Goal: Find specific page/section: Find specific page/section

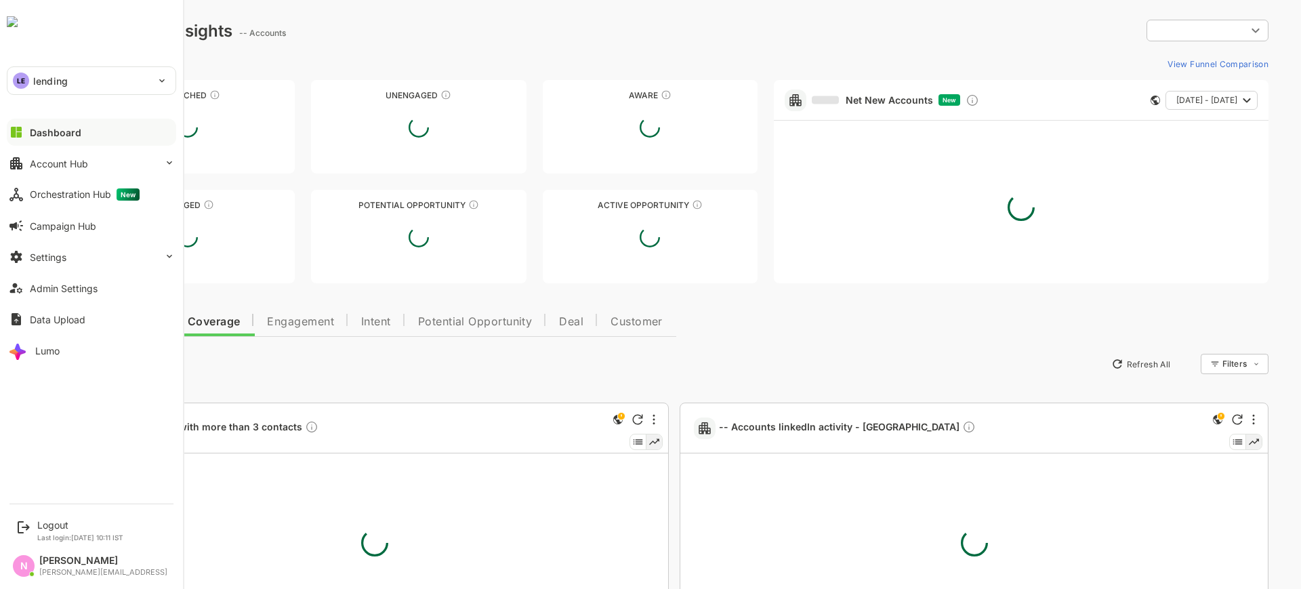
type input "**********"
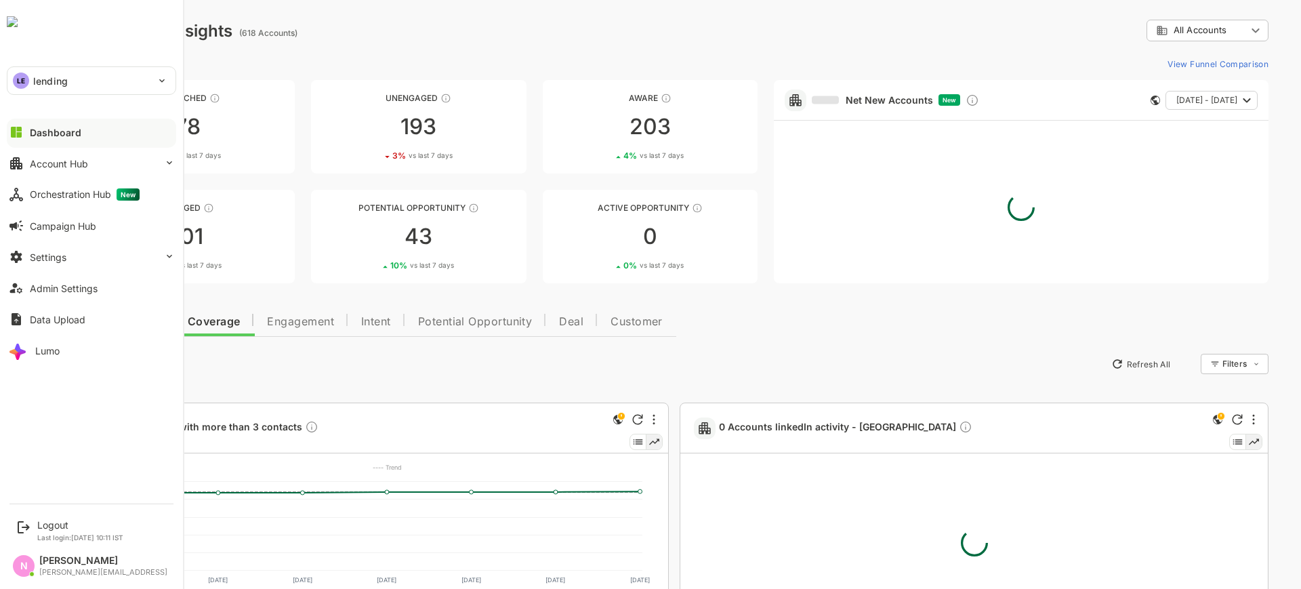
click at [55, 83] on p "lending" at bounding box center [50, 81] width 35 height 14
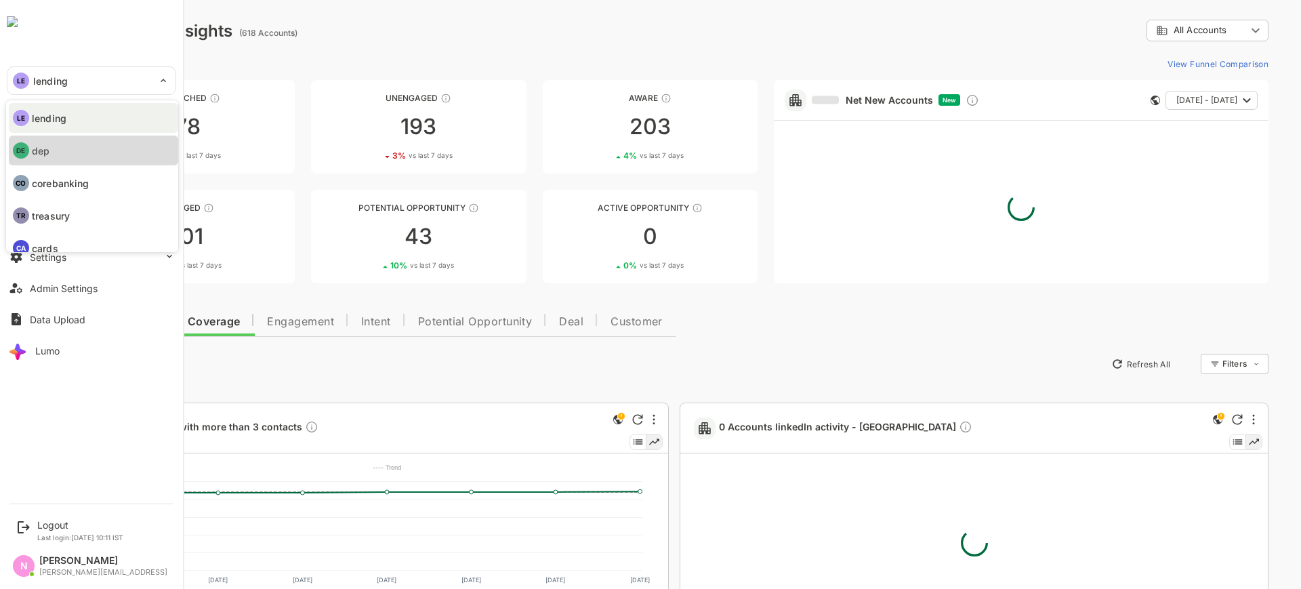
click at [60, 145] on li "DE dep" at bounding box center [93, 151] width 169 height 30
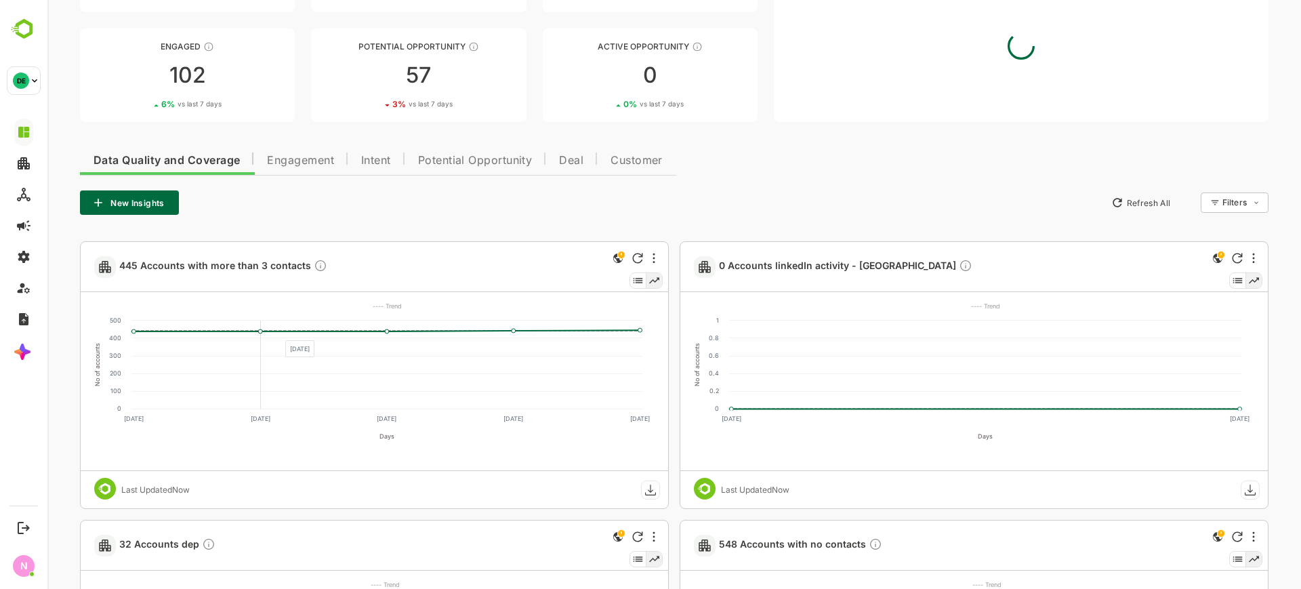
scroll to position [168, 0]
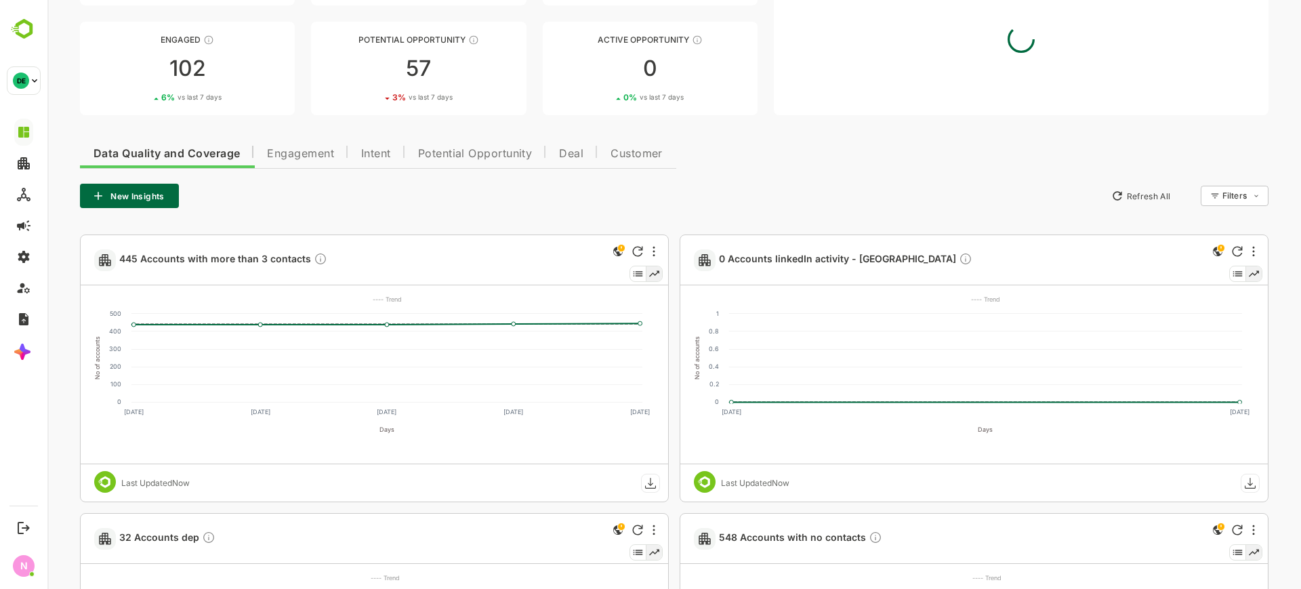
click at [308, 154] on span "Engagement" at bounding box center [300, 153] width 67 height 11
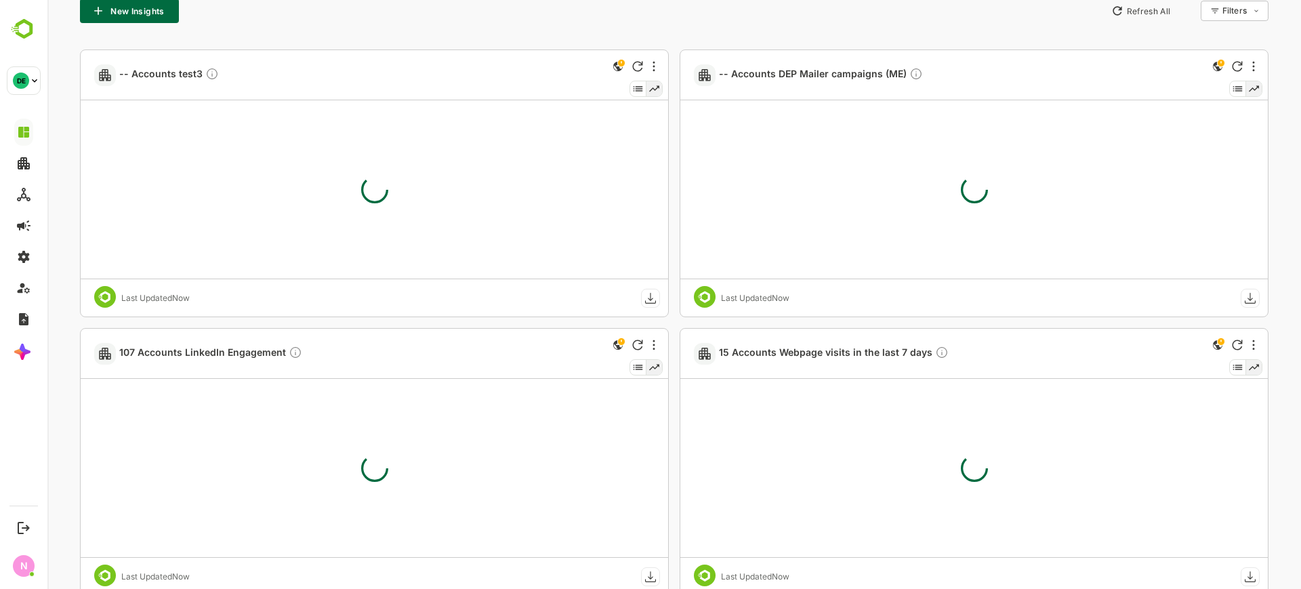
scroll to position [355, 0]
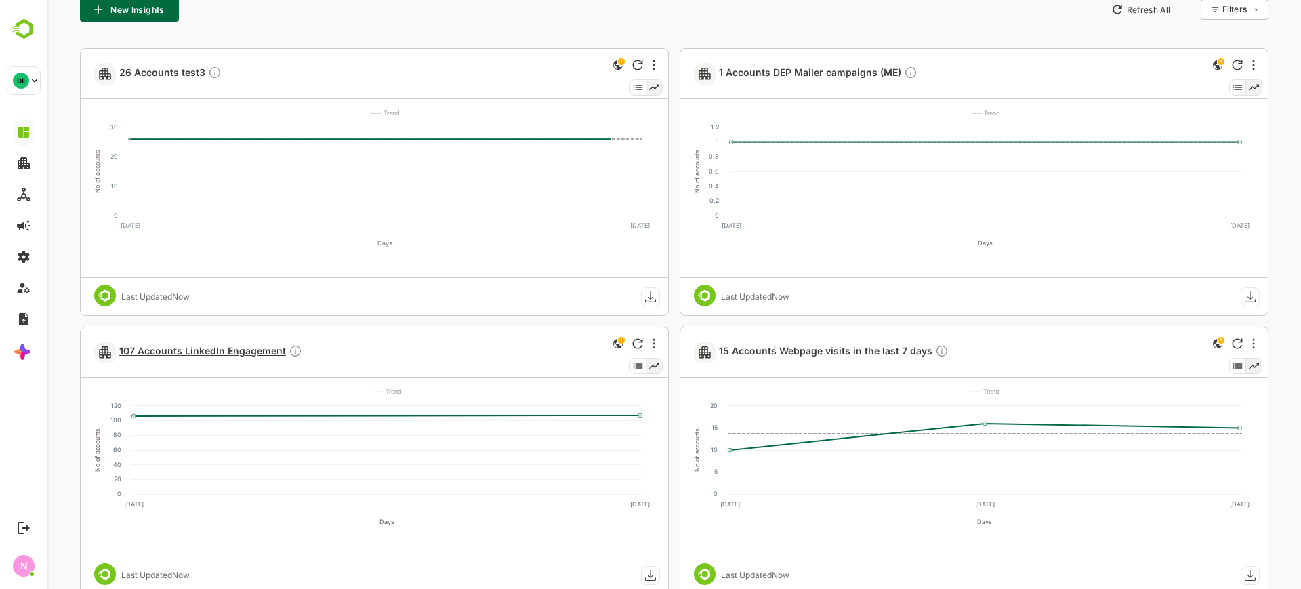
click at [227, 352] on span "107 Accounts LinkedIn Engagement" at bounding box center [210, 352] width 183 height 16
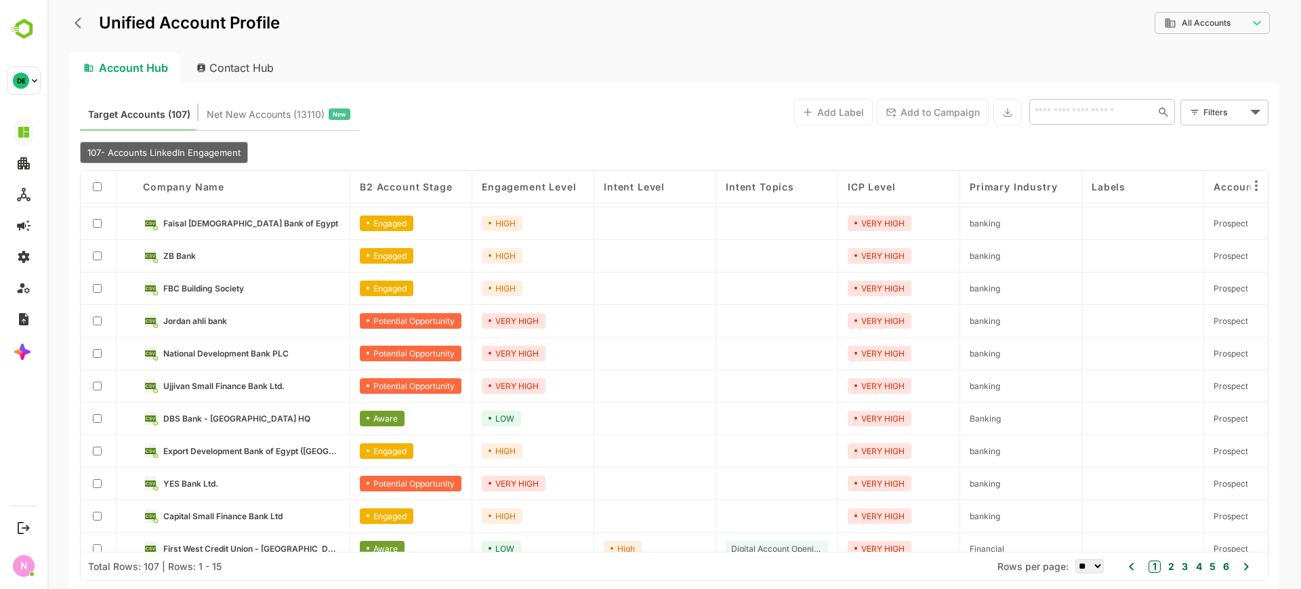
scroll to position [64, 0]
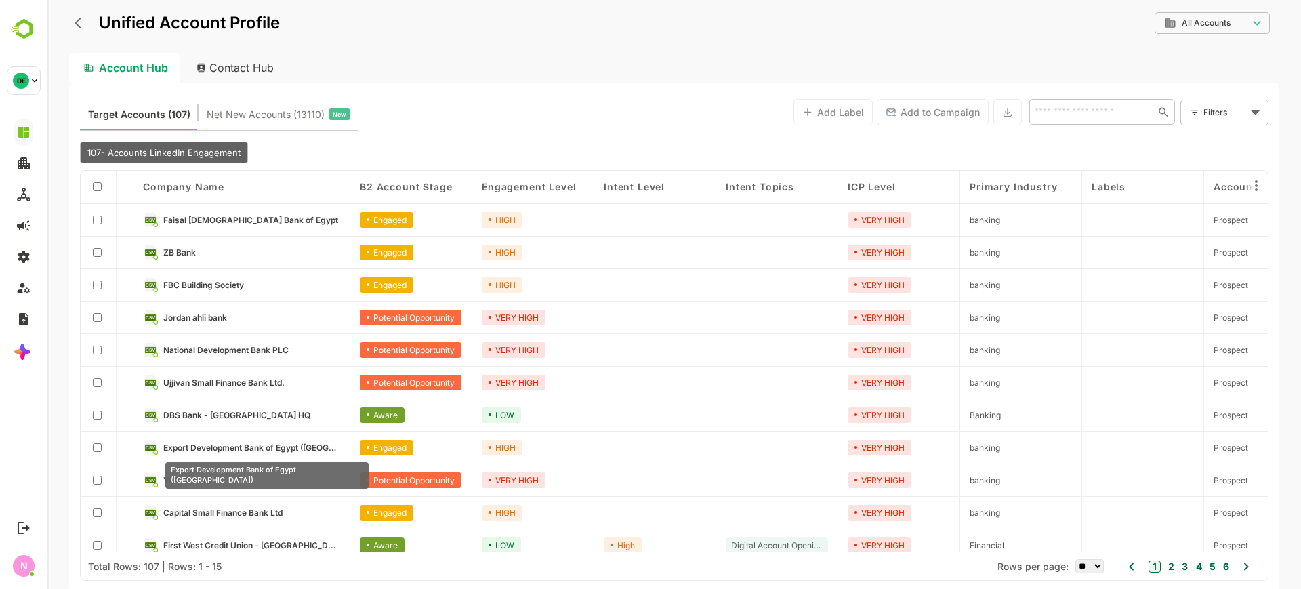
click at [195, 478] on div "Export Development Bank of Egypt (Ebank)" at bounding box center [267, 471] width 206 height 37
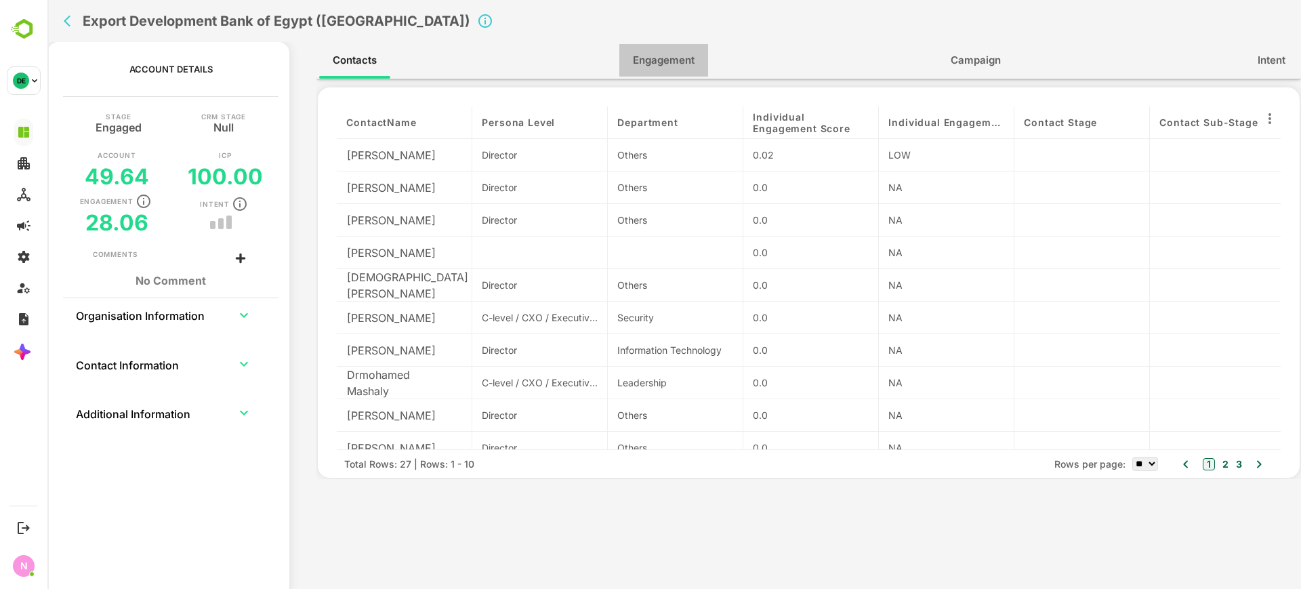
click at [670, 60] on span "Engagement" at bounding box center [664, 61] width 62 height 18
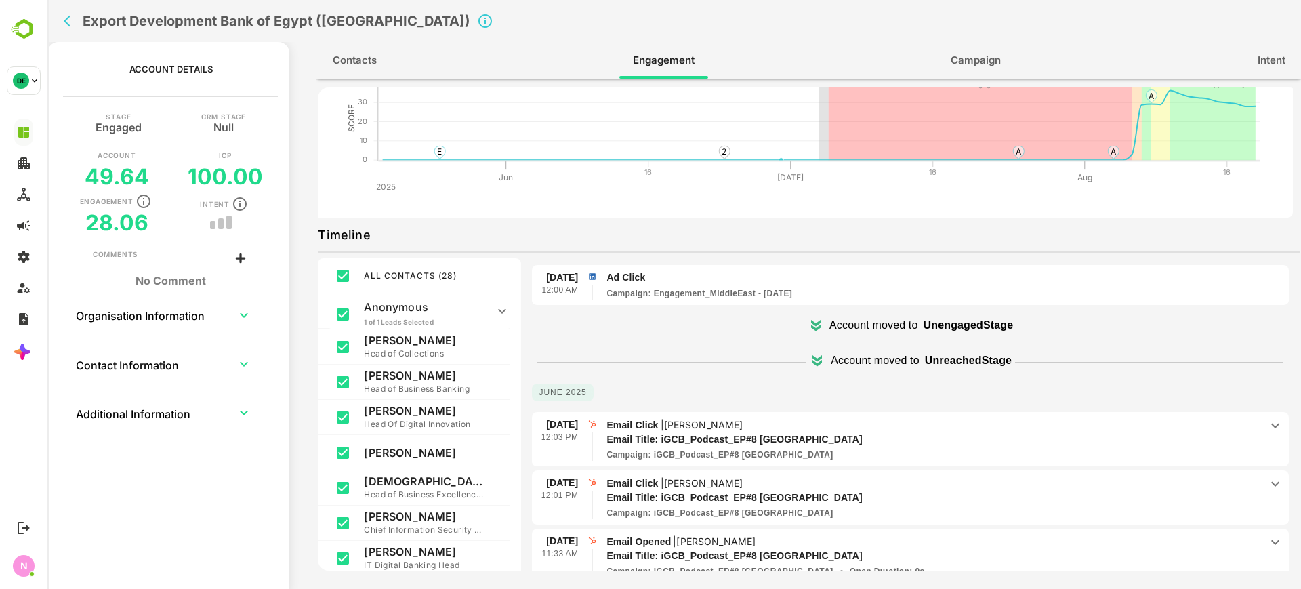
scroll to position [85, 0]
click at [68, 24] on icon "back" at bounding box center [67, 22] width 7 height 12
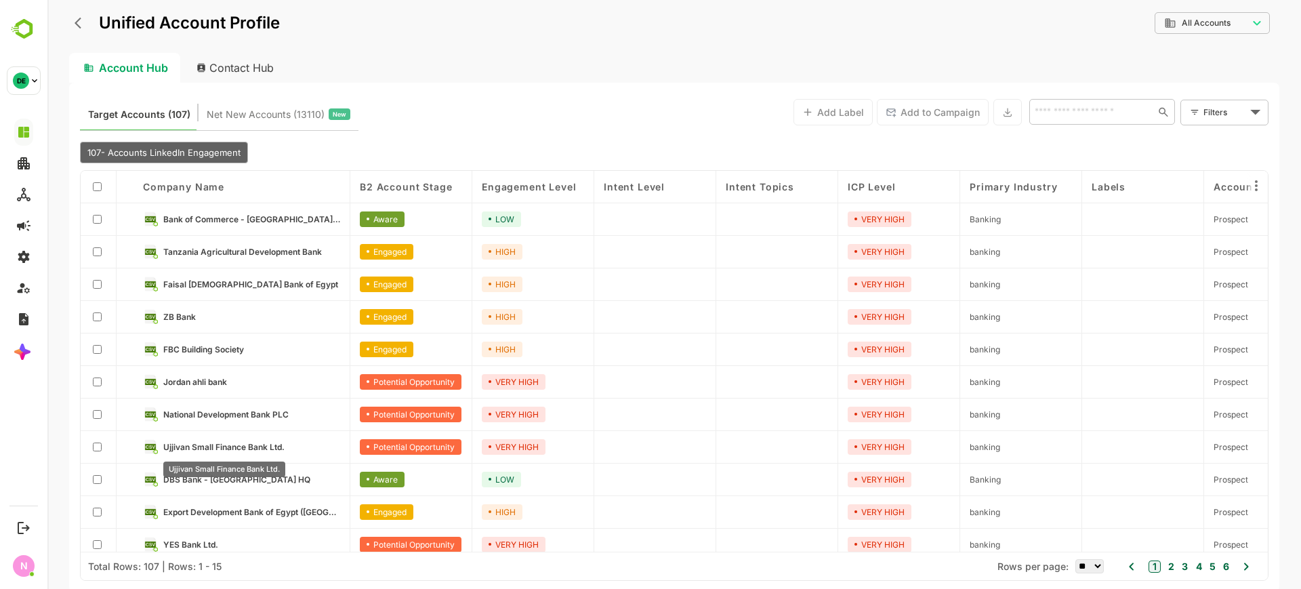
scroll to position [142, 0]
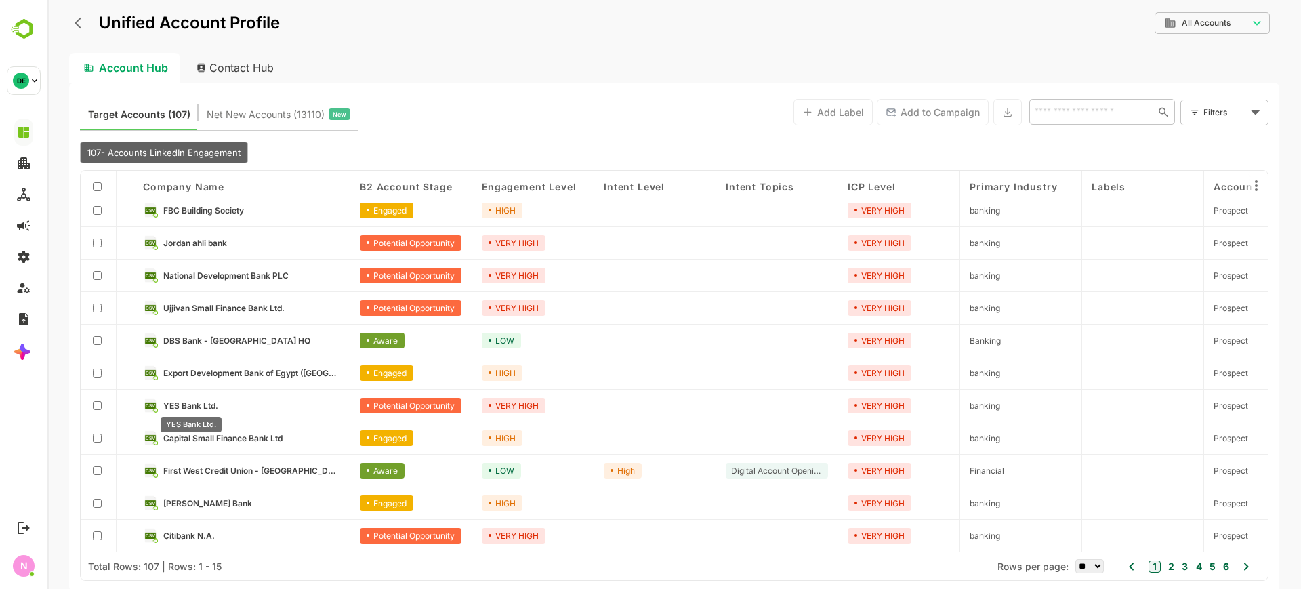
click at [199, 401] on span "YES Bank Ltd." at bounding box center [190, 406] width 55 height 10
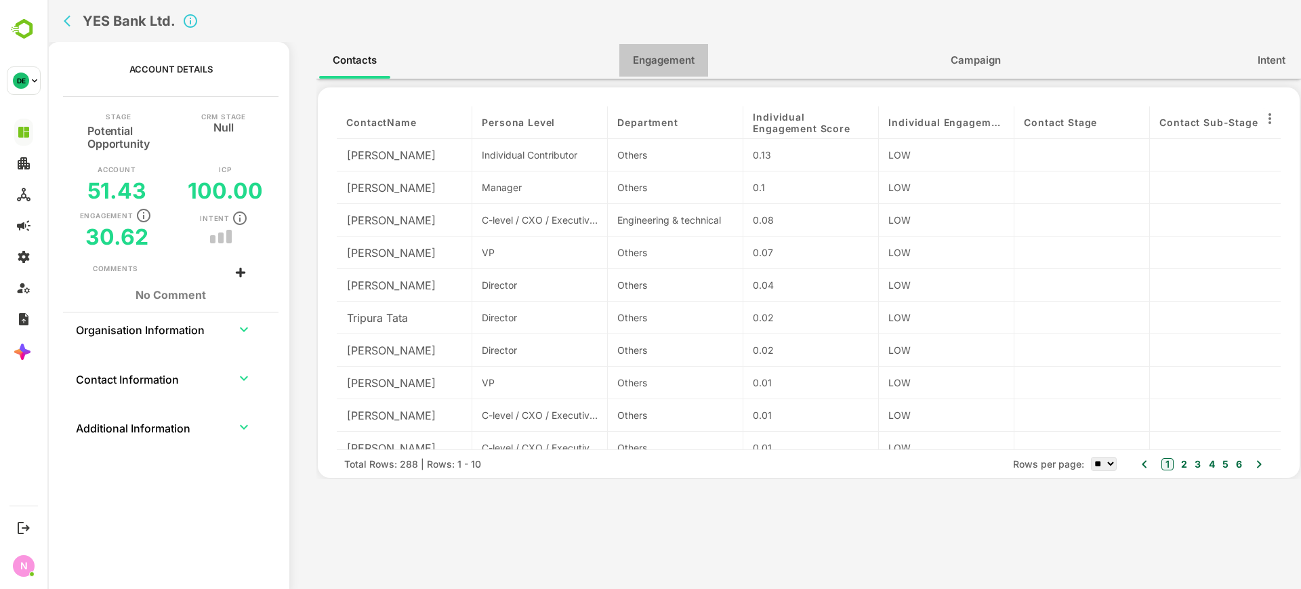
click at [682, 62] on span "Engagement" at bounding box center [664, 61] width 62 height 18
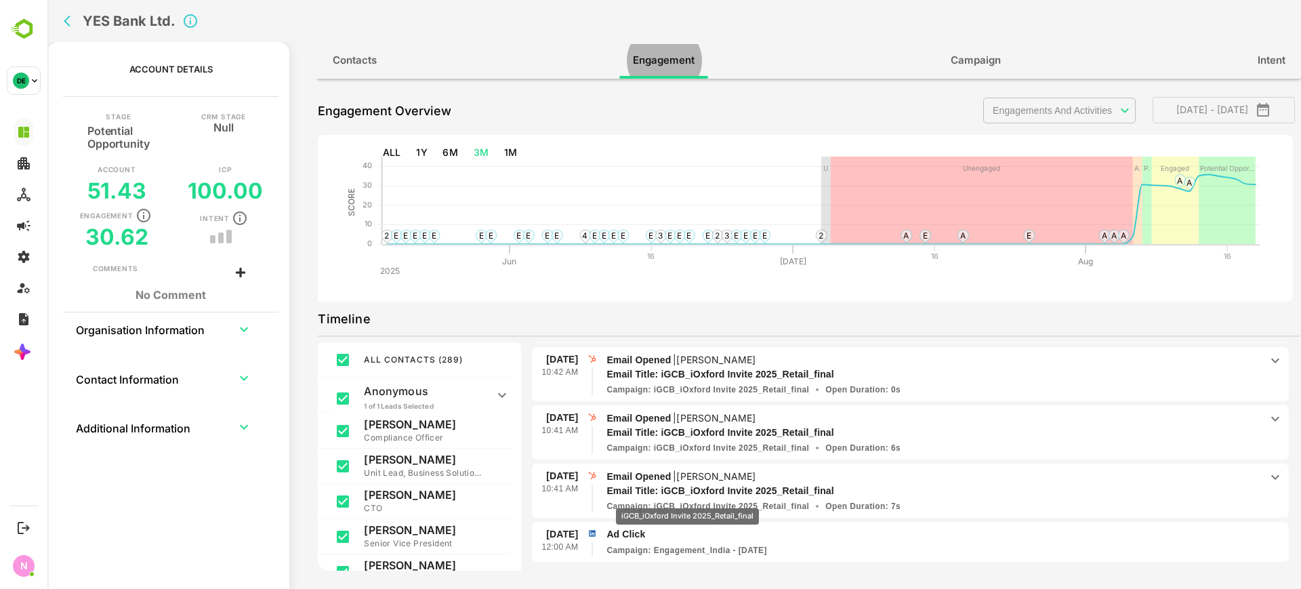
scroll to position [0, 0]
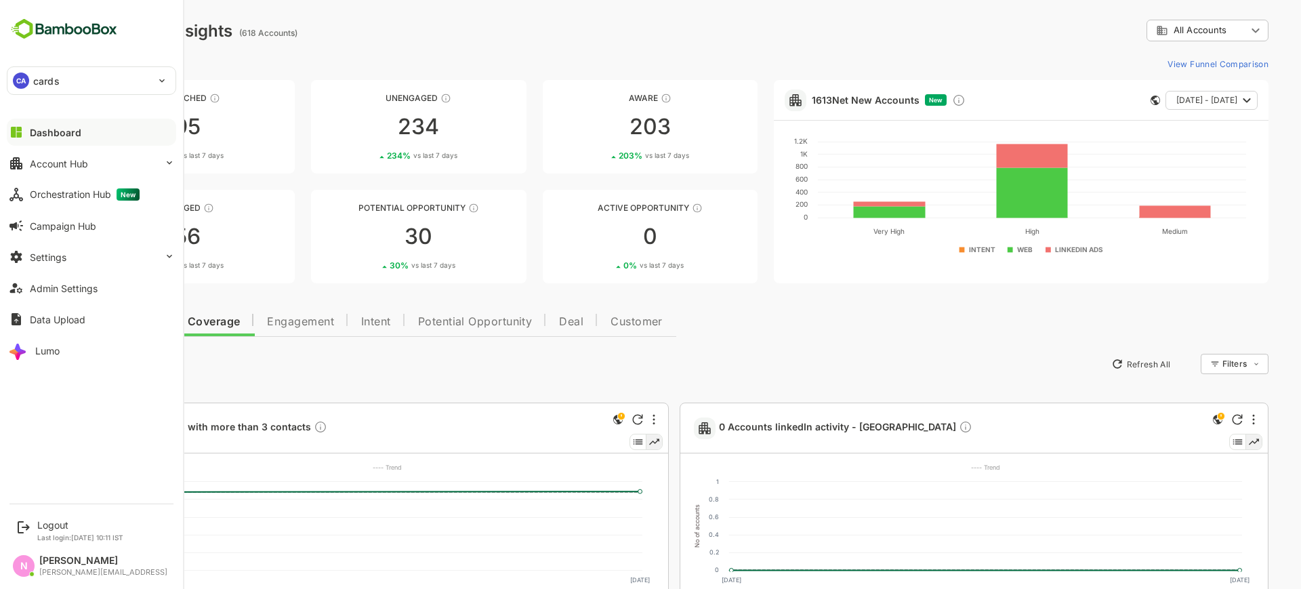
click at [102, 73] on div "CA cards" at bounding box center [83, 80] width 152 height 27
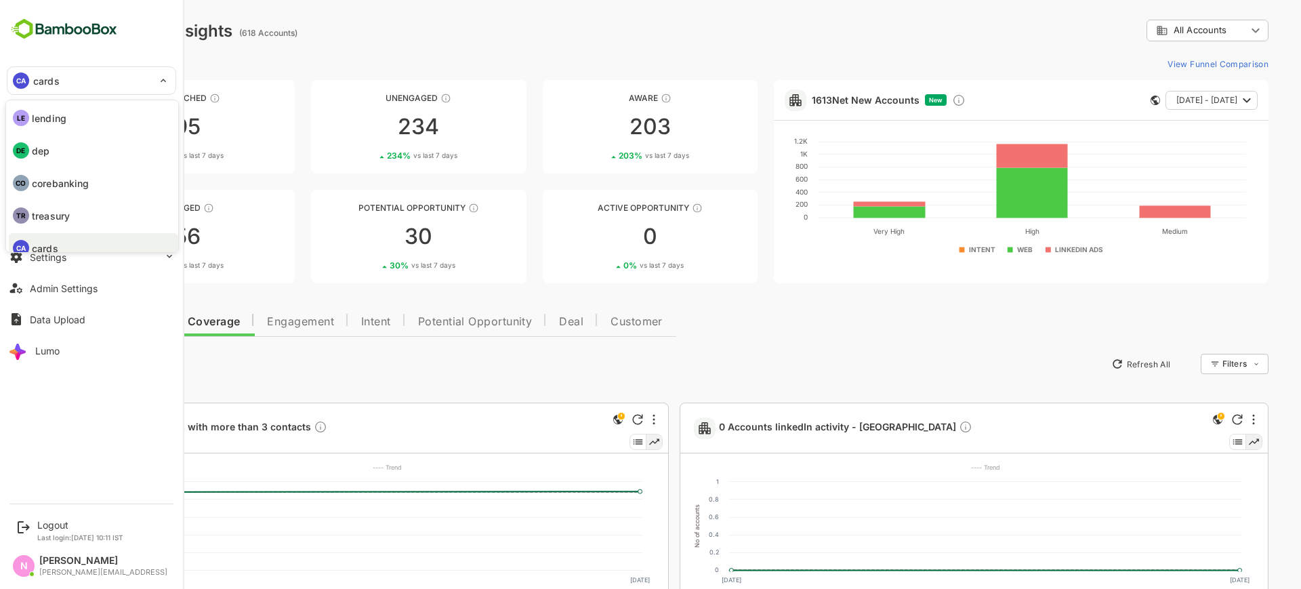
scroll to position [11, 0]
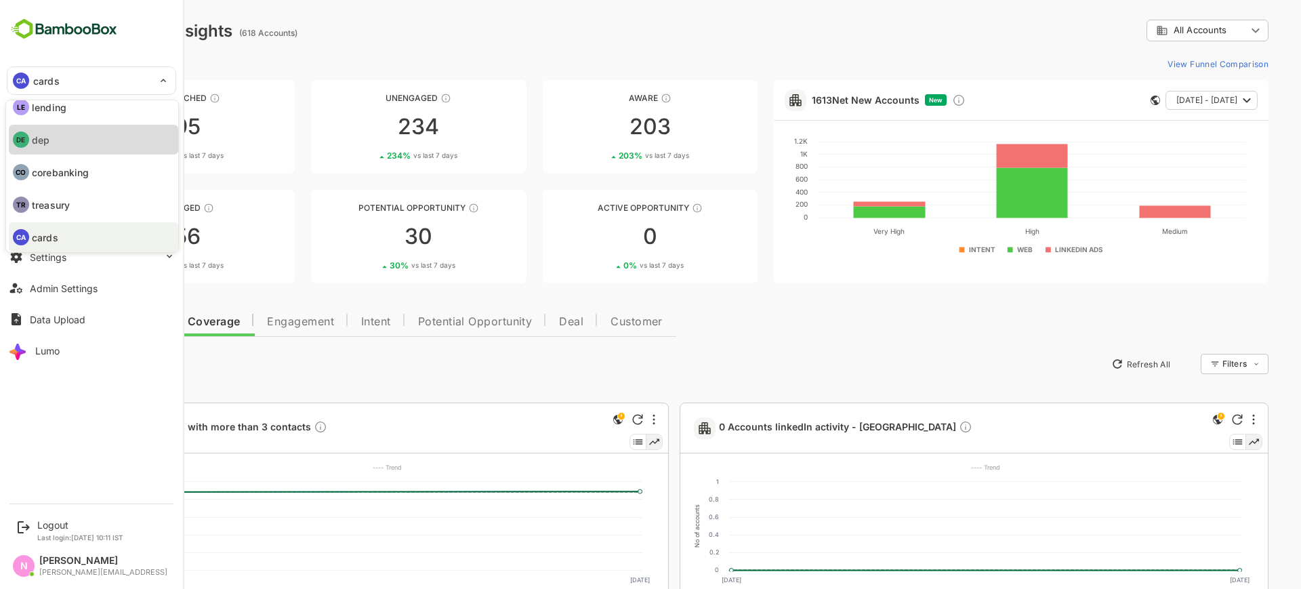
click at [90, 131] on li "DE dep" at bounding box center [93, 140] width 169 height 30
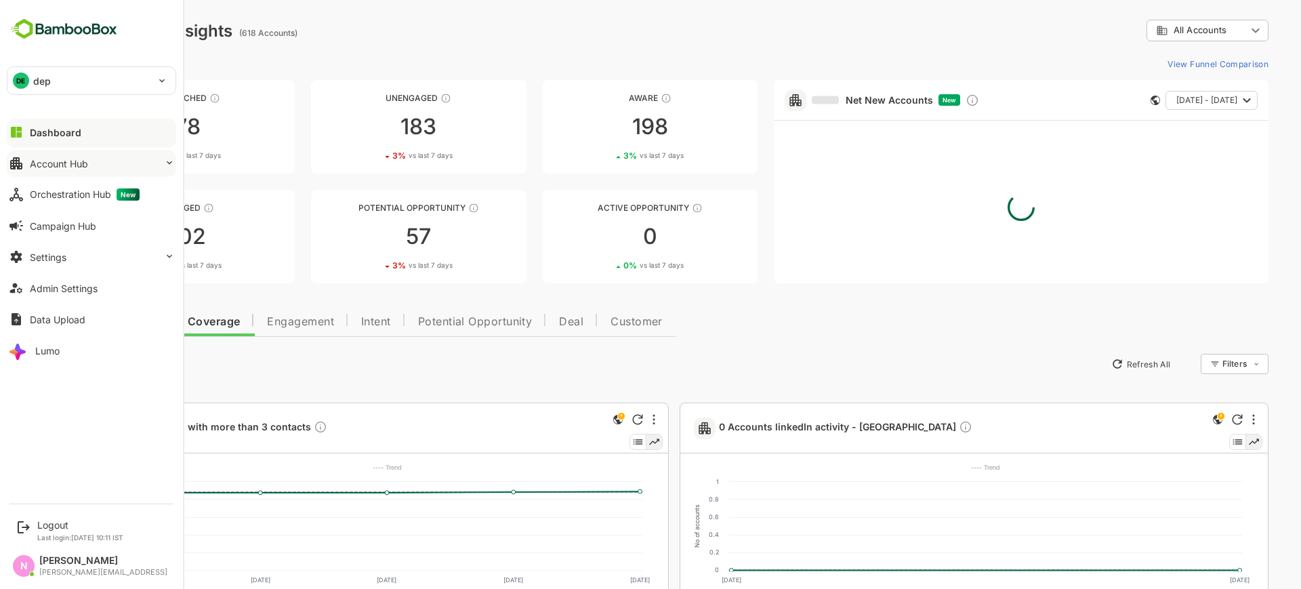
click at [147, 163] on button "Account Hub" at bounding box center [91, 163] width 169 height 27
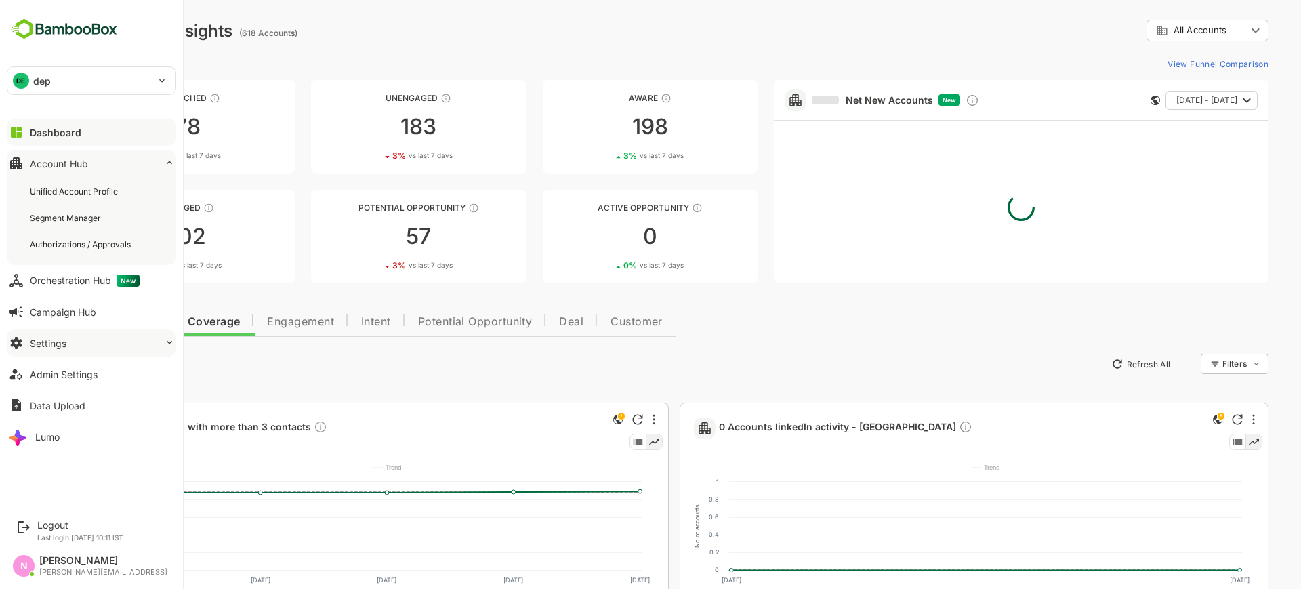
click at [140, 346] on button "Settings" at bounding box center [91, 342] width 169 height 27
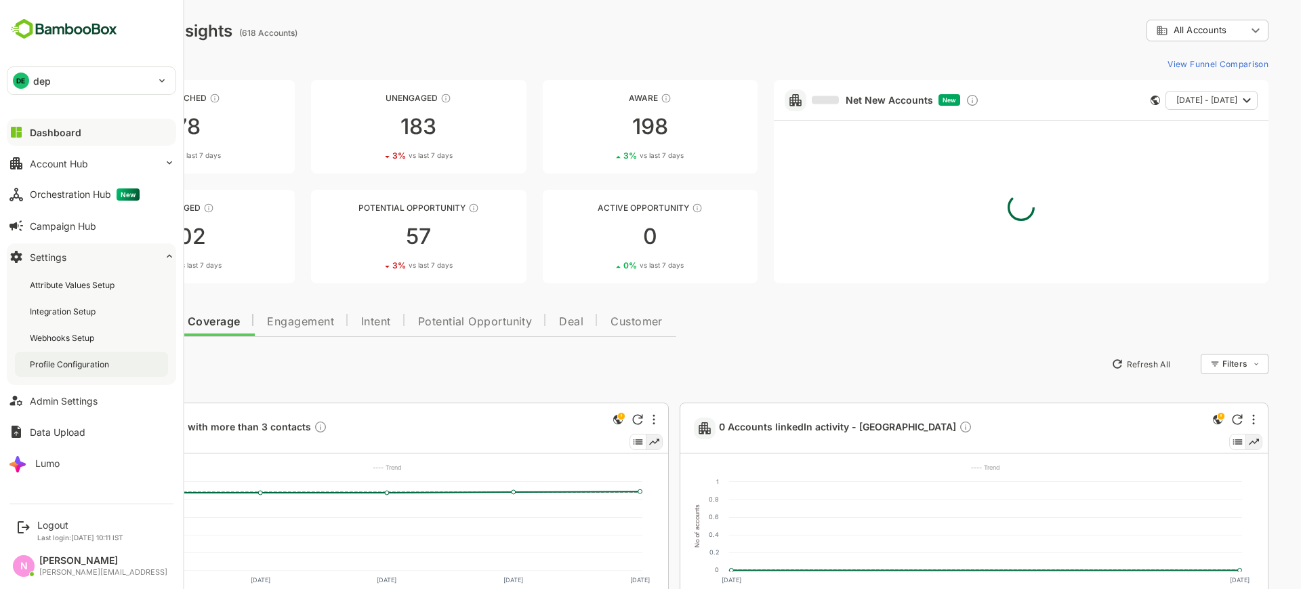
click at [128, 366] on div "Profile Configuration" at bounding box center [91, 364] width 153 height 25
click at [75, 92] on div "DE dep" at bounding box center [83, 80] width 152 height 27
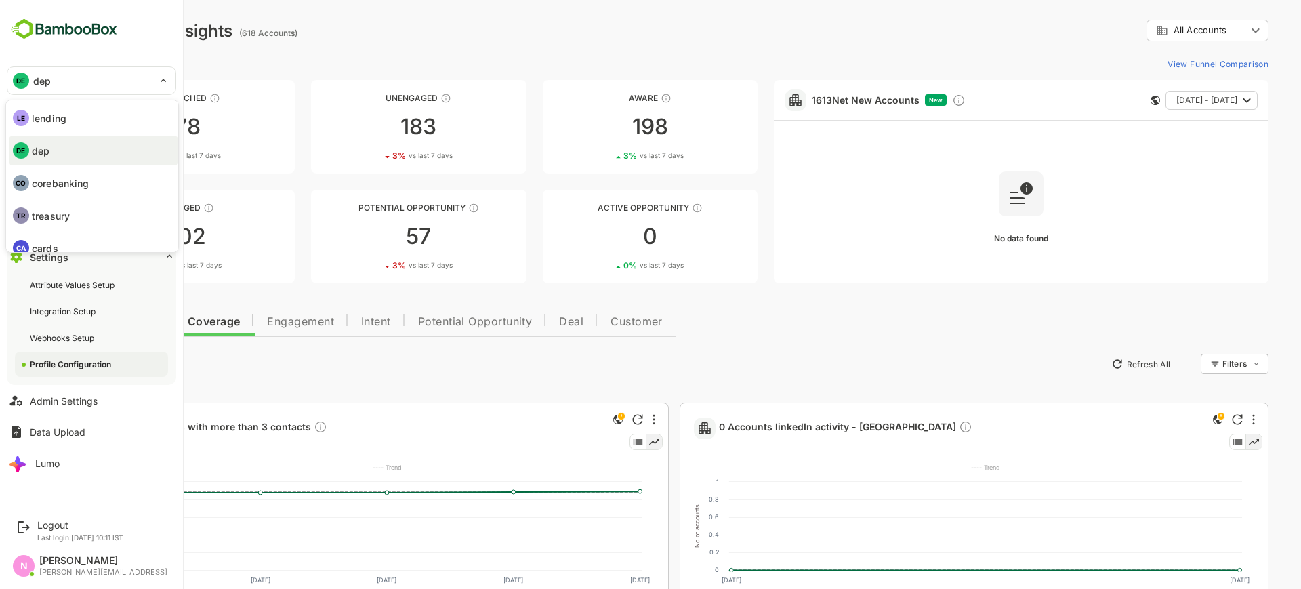
scroll to position [31, 0]
click at [71, 190] on li "TR treasury" at bounding box center [93, 184] width 169 height 30
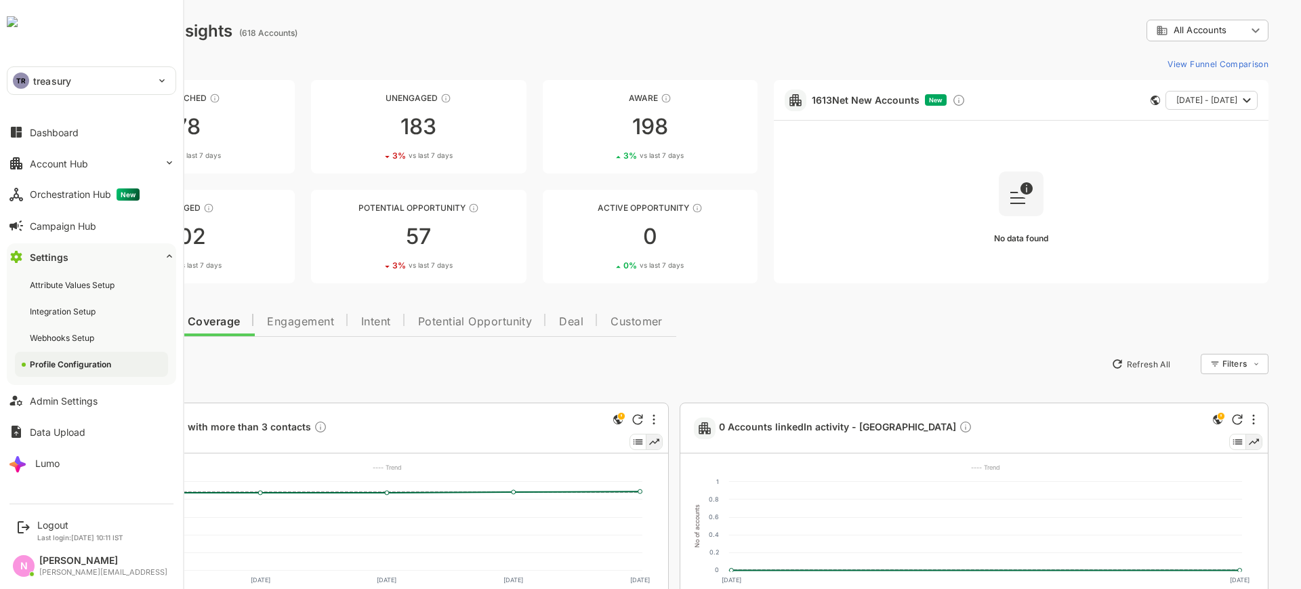
scroll to position [0, 0]
click at [72, 70] on div "TR treasury" at bounding box center [83, 80] width 152 height 27
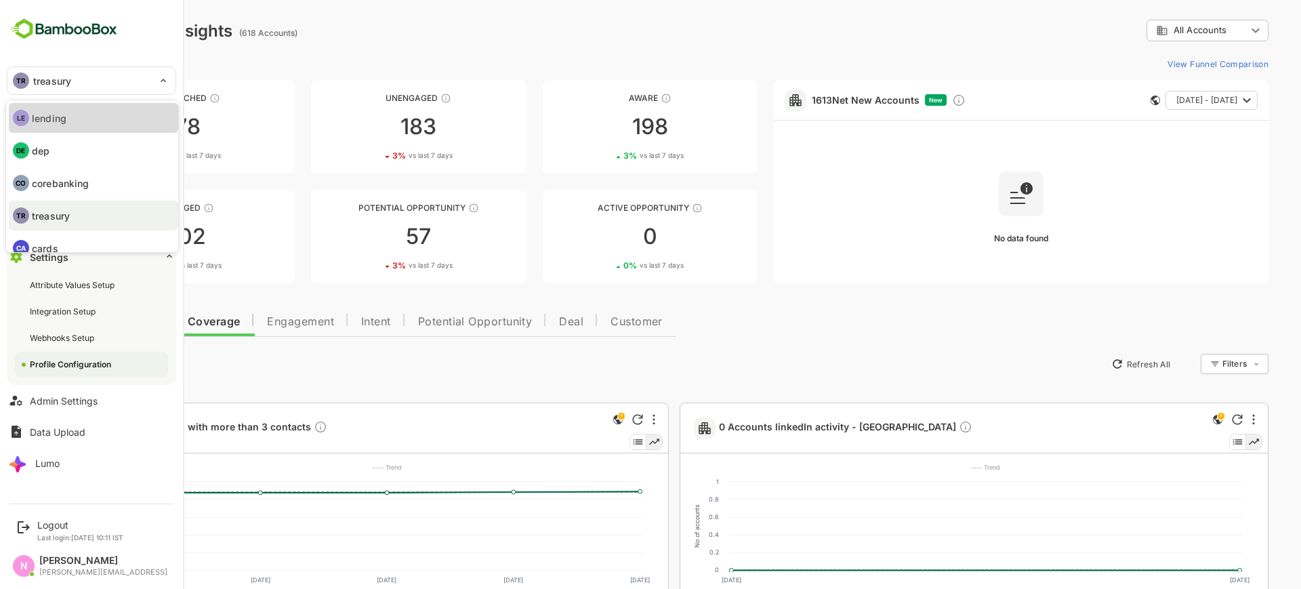
click at [51, 108] on li "LE lending" at bounding box center [93, 118] width 169 height 30
type input "*******"
